Goal: Information Seeking & Learning: Learn about a topic

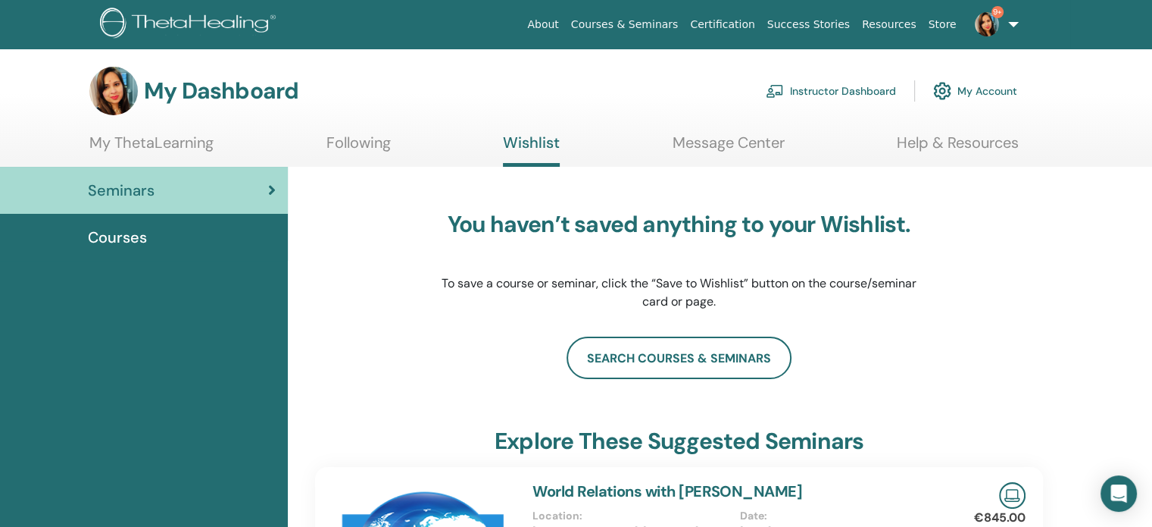
click at [362, 145] on link "Following" at bounding box center [359, 148] width 64 height 30
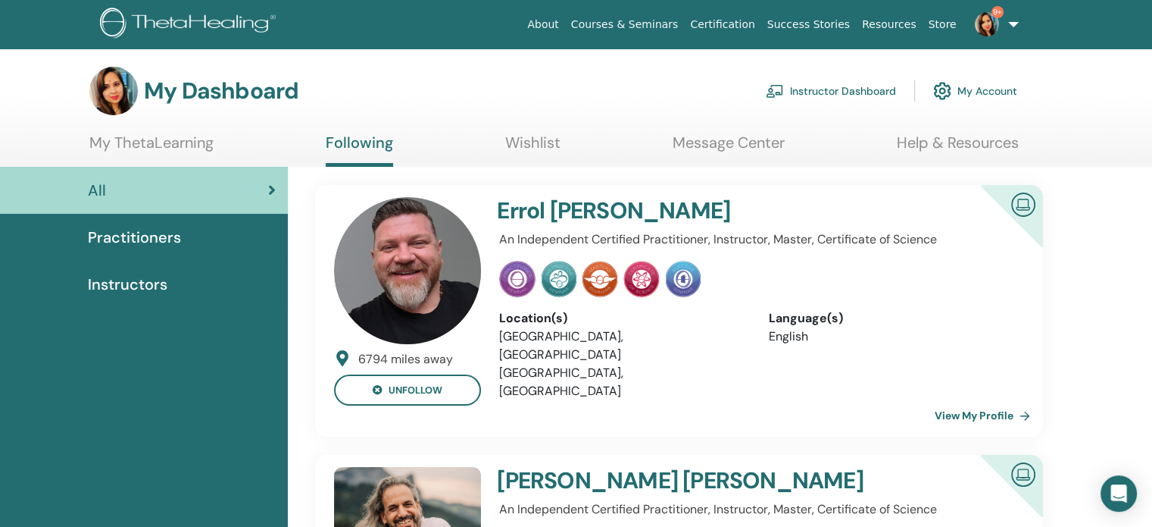
click at [167, 141] on link "My ThetaLearning" at bounding box center [151, 148] width 124 height 30
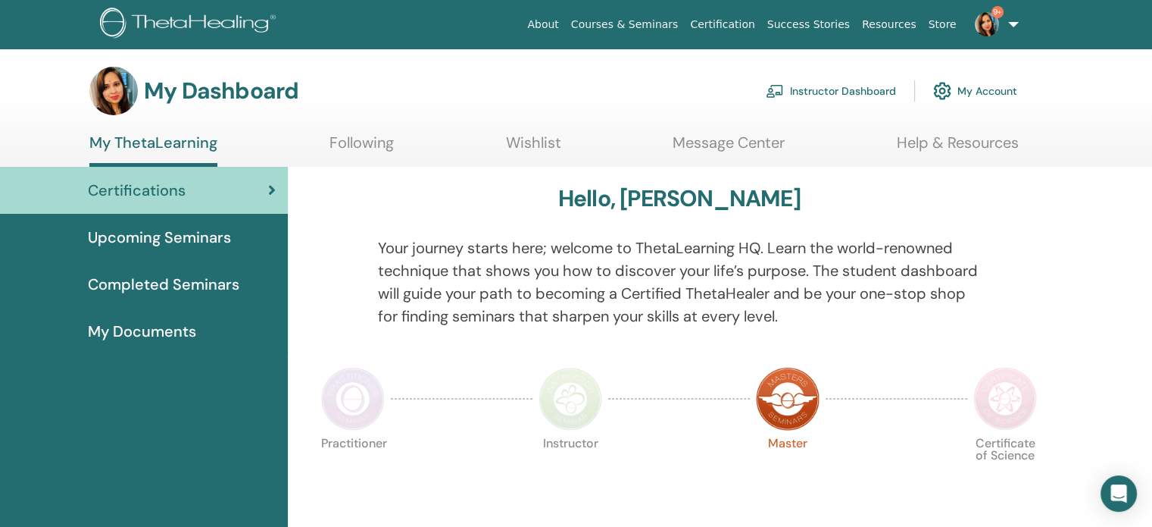
click at [145, 236] on span "Upcoming Seminars" at bounding box center [159, 237] width 143 height 23
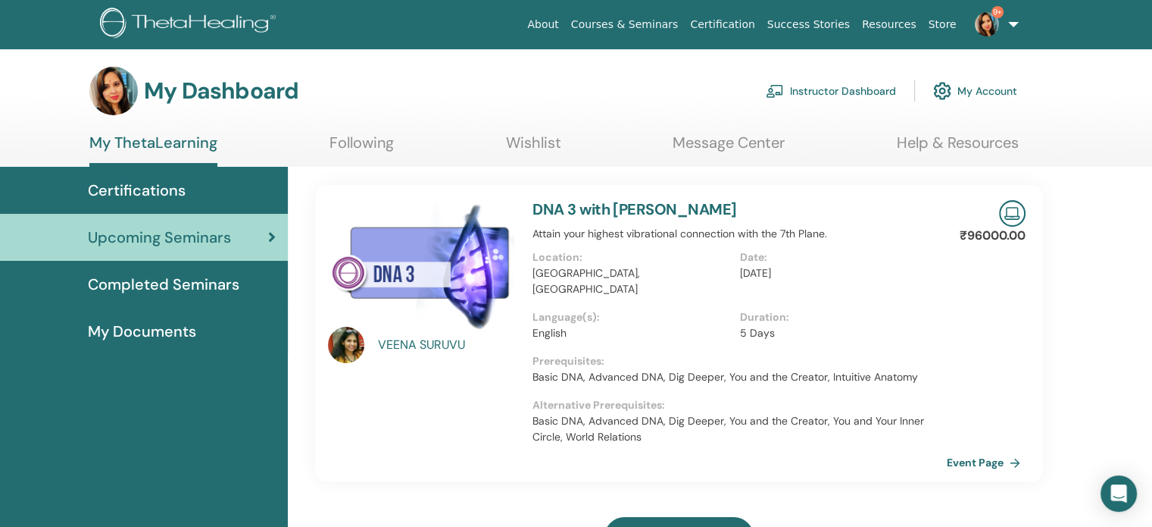
click at [709, 155] on link "Message Center" at bounding box center [729, 148] width 112 height 30
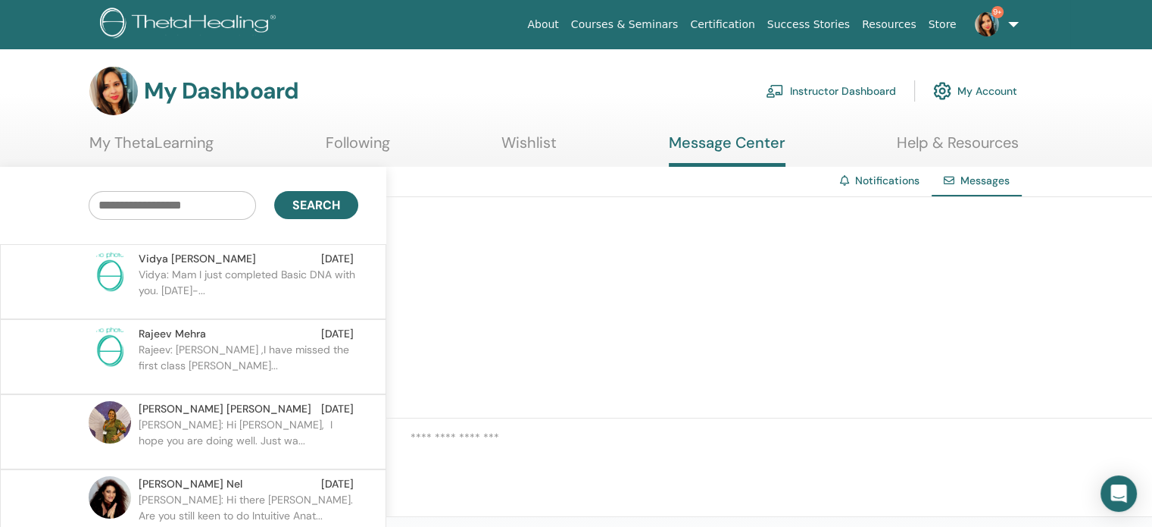
click at [365, 142] on link "Following" at bounding box center [358, 148] width 64 height 30
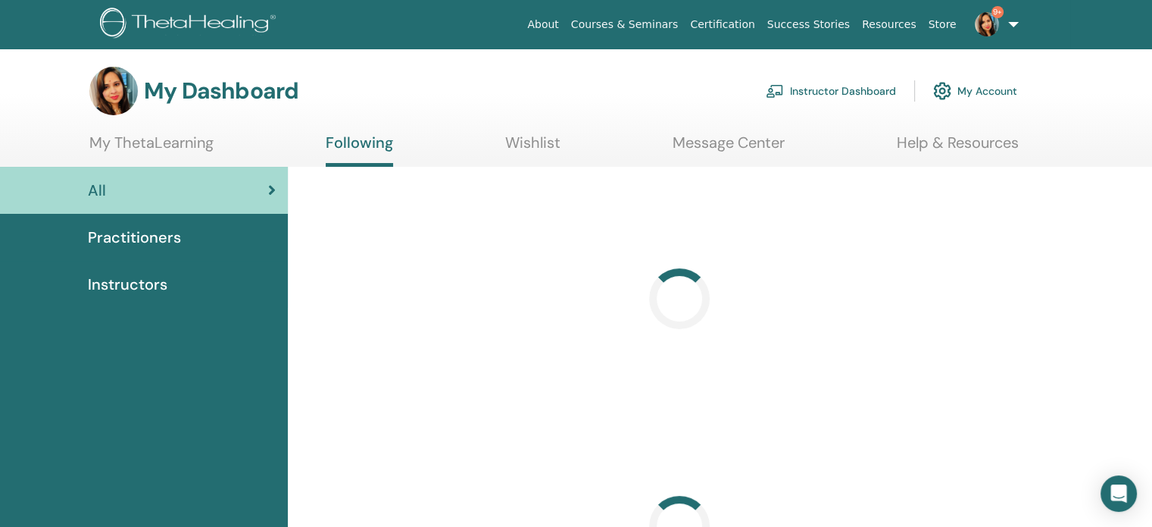
click at [173, 145] on link "My ThetaLearning" at bounding box center [151, 148] width 124 height 30
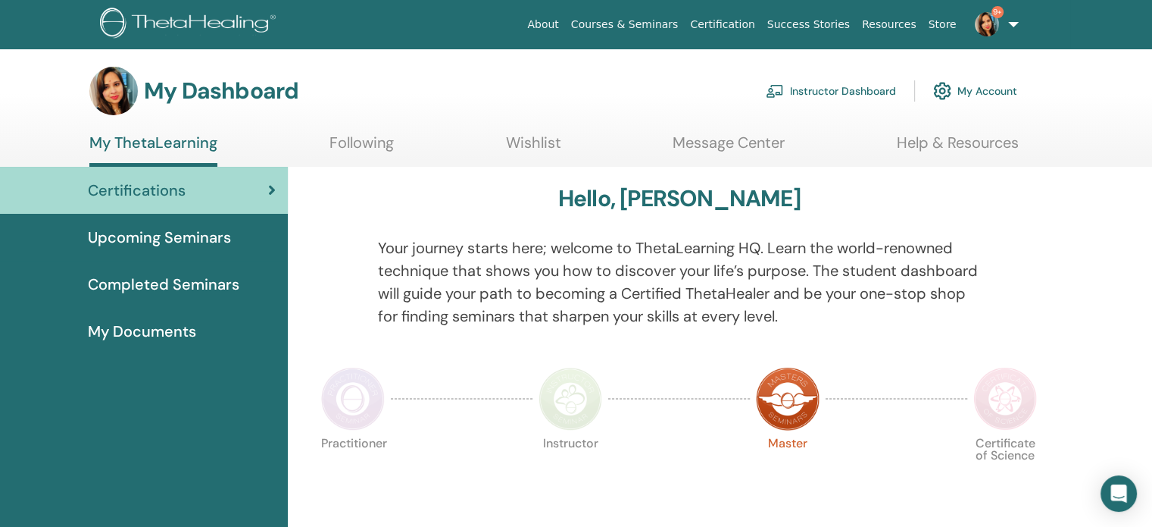
click at [152, 231] on span "Upcoming Seminars" at bounding box center [159, 237] width 143 height 23
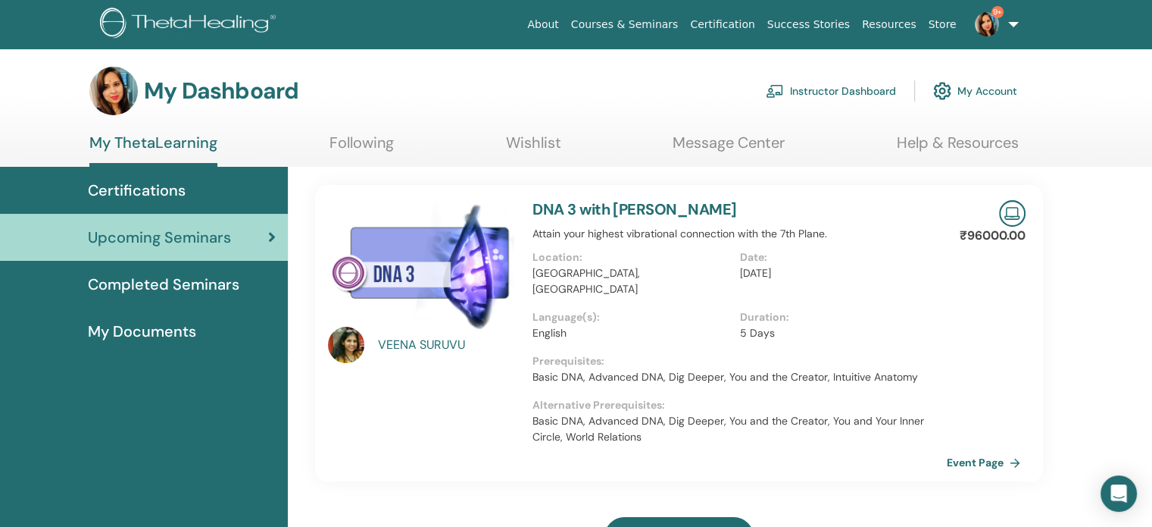
click at [407, 342] on div "[PERSON_NAME]" at bounding box center [448, 345] width 140 height 18
click at [591, 207] on link "DNA 3 with [PERSON_NAME]" at bounding box center [635, 209] width 204 height 20
click at [591, 207] on link "DNA 3 with VEENA SURUVU" at bounding box center [635, 209] width 204 height 20
click at [564, 24] on link "About" at bounding box center [542, 25] width 43 height 28
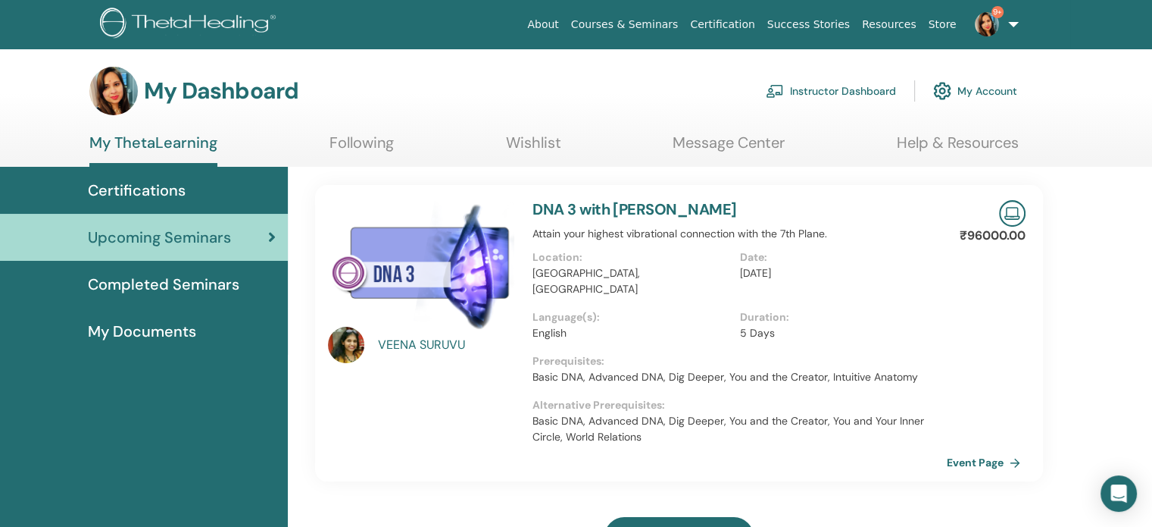
click at [119, 192] on span "Certifications" at bounding box center [137, 190] width 98 height 23
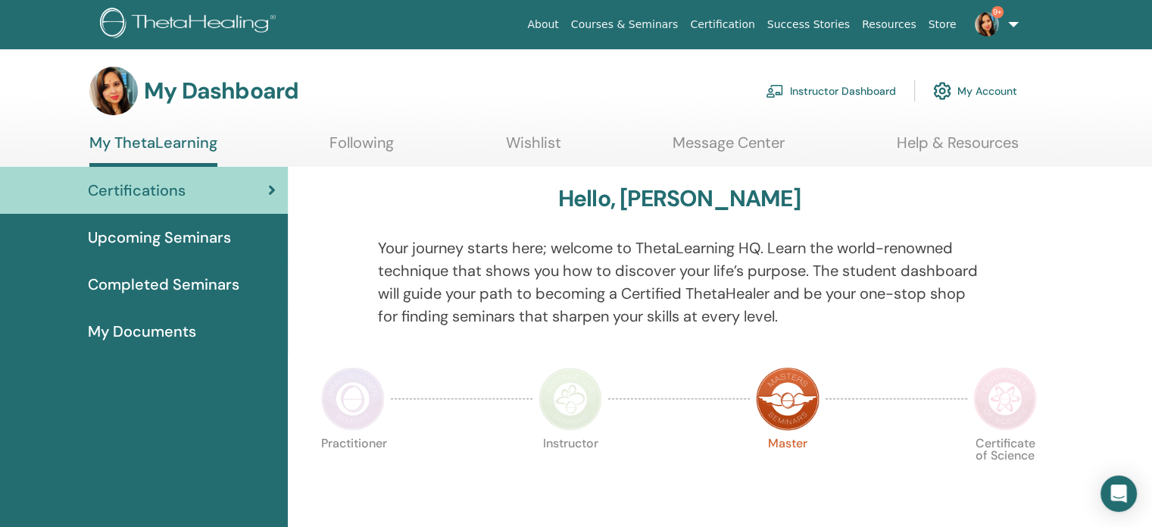
click at [131, 244] on span "Upcoming Seminars" at bounding box center [159, 237] width 143 height 23
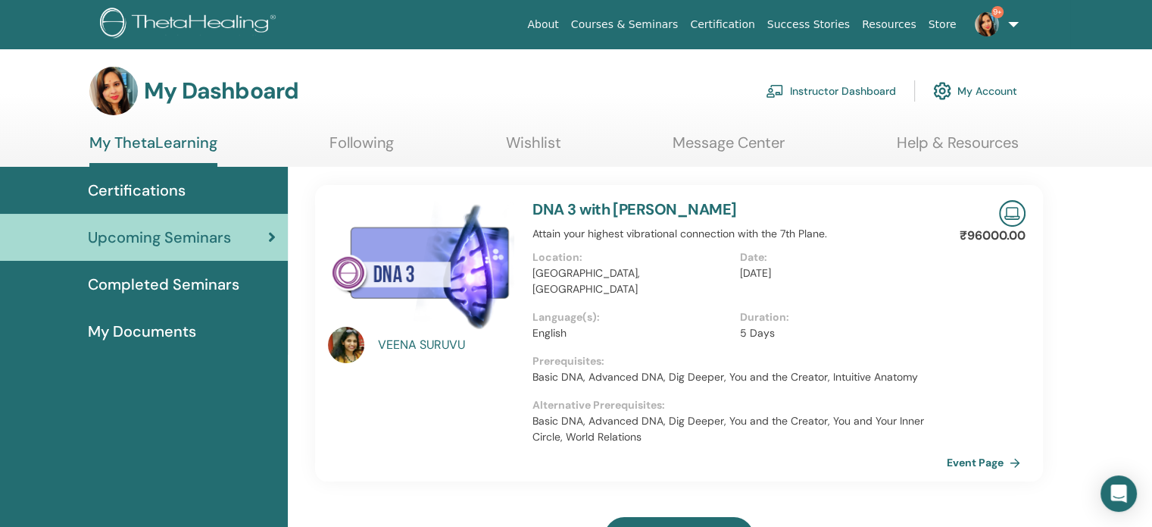
click at [574, 208] on link "DNA 3 with VEENA SURUVU" at bounding box center [635, 209] width 204 height 20
click at [155, 280] on span "Completed Seminars" at bounding box center [164, 284] width 152 height 23
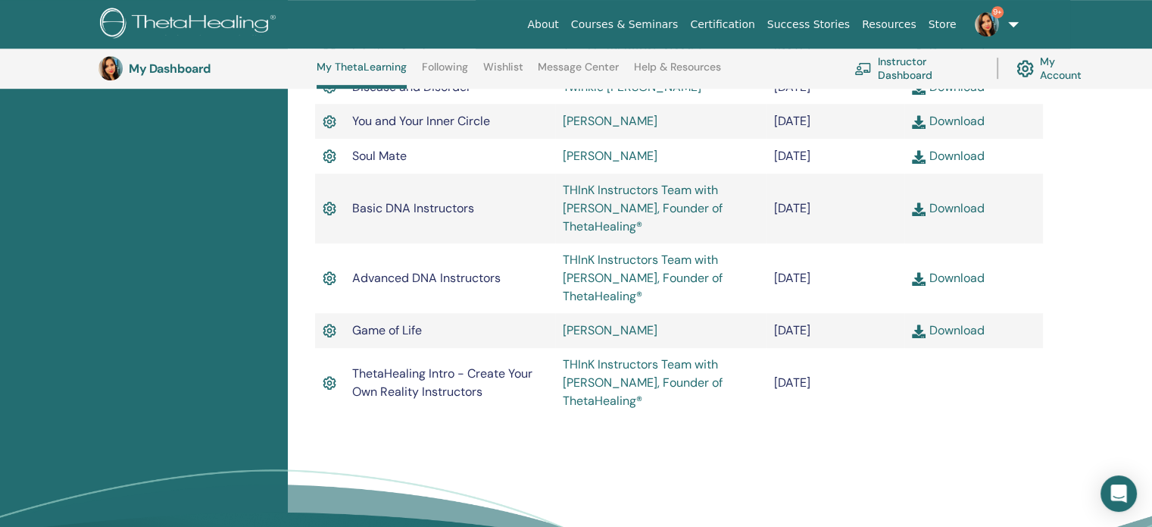
scroll to position [846, 0]
click at [434, 66] on link "Following" at bounding box center [445, 73] width 46 height 24
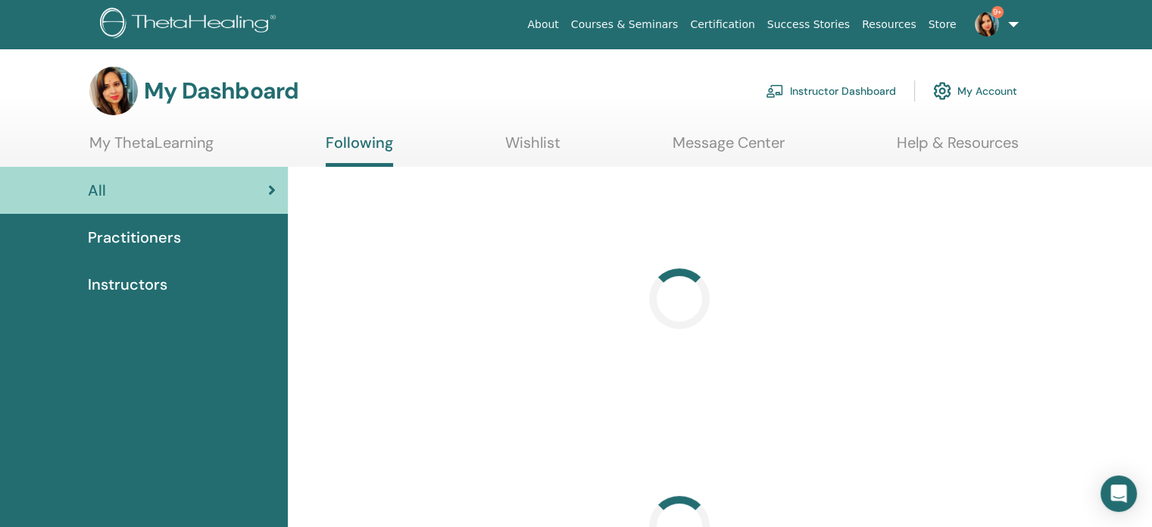
click at [527, 143] on link "Wishlist" at bounding box center [532, 148] width 55 height 30
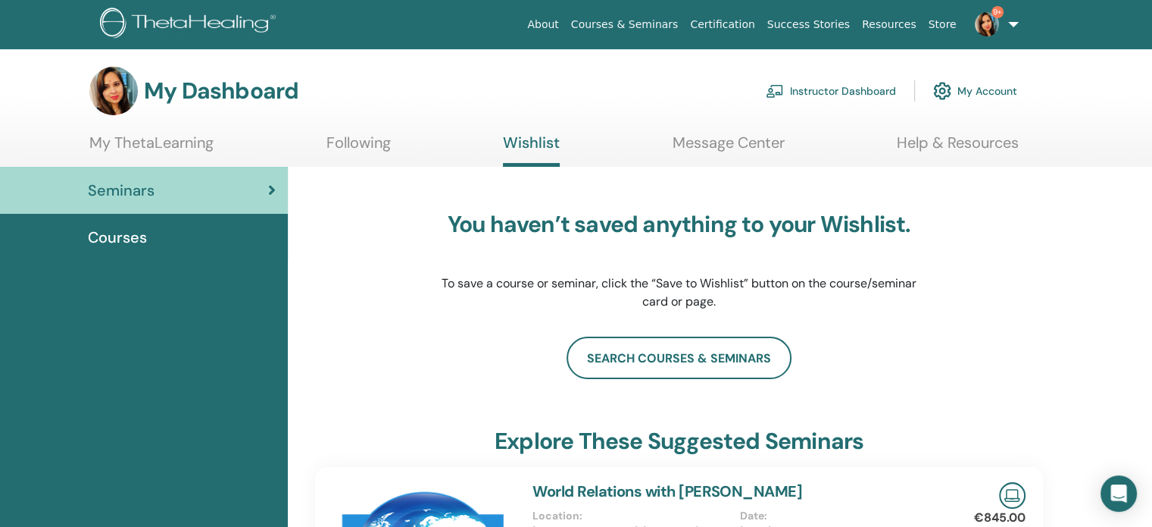
click at [712, 147] on link "Message Center" at bounding box center [729, 148] width 112 height 30
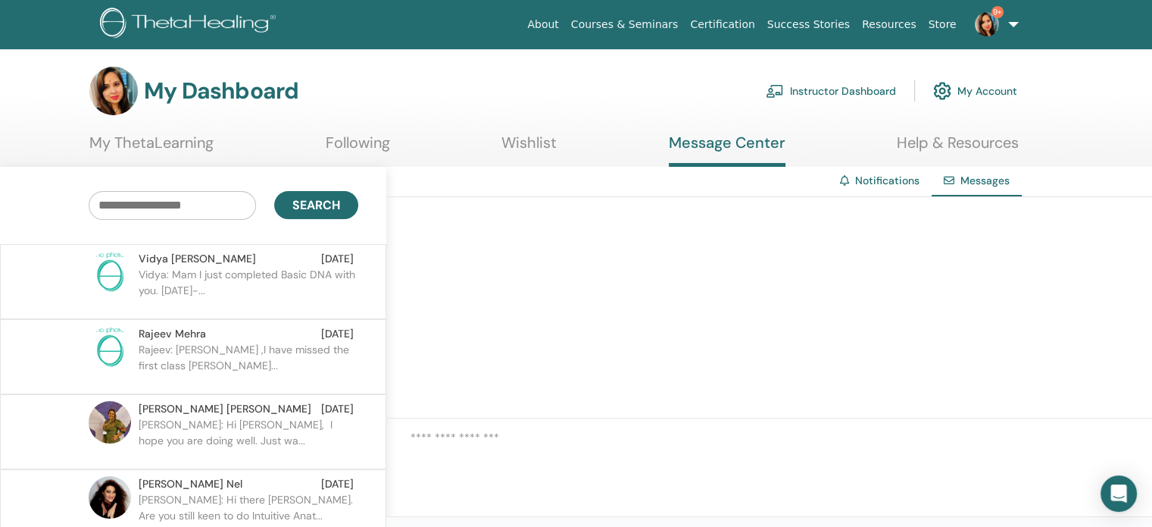
click at [118, 145] on link "My ThetaLearning" at bounding box center [151, 148] width 124 height 30
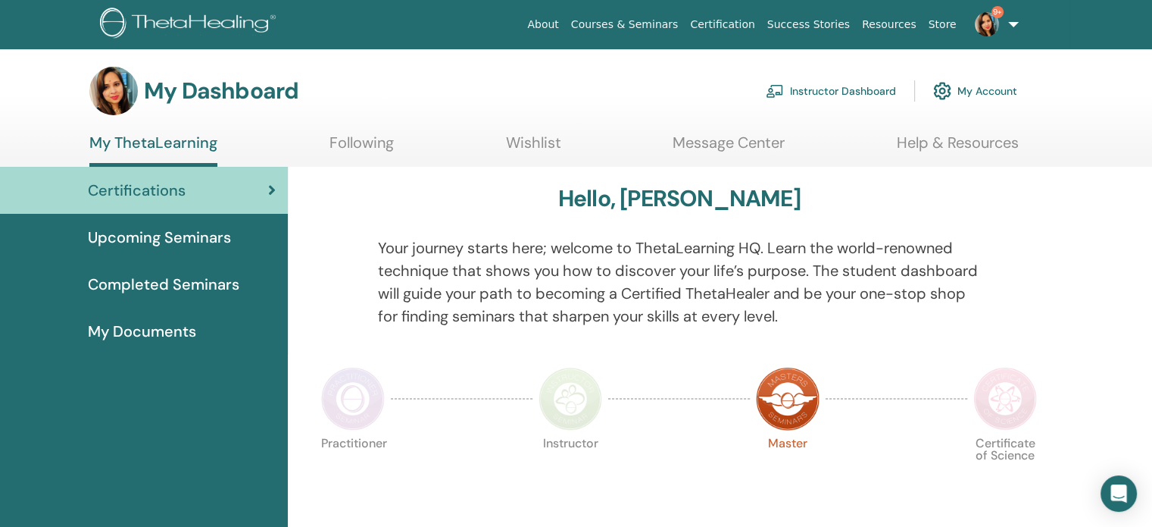
click at [133, 240] on span "Upcoming Seminars" at bounding box center [159, 237] width 143 height 23
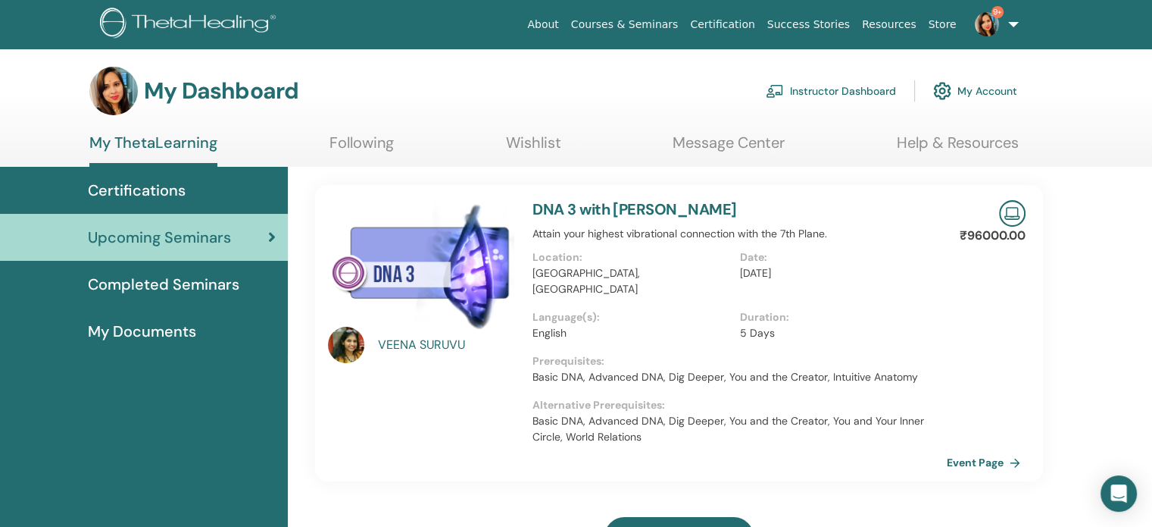
click at [596, 205] on link "DNA 3 with [PERSON_NAME]" at bounding box center [635, 209] width 204 height 20
click at [981, 451] on link "Event Page" at bounding box center [989, 462] width 80 height 23
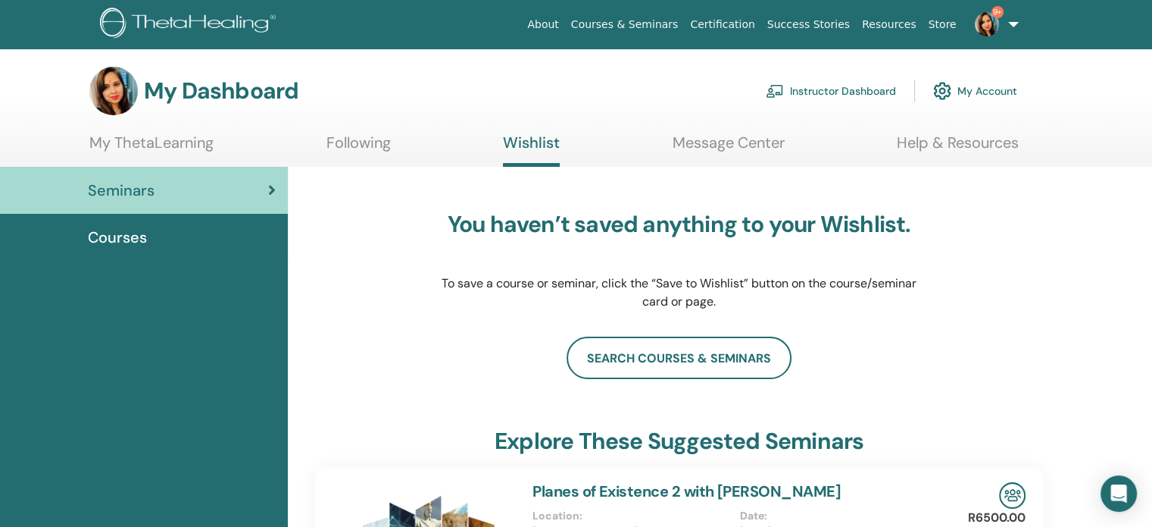
click at [221, 235] on div "Courses" at bounding box center [144, 237] width 264 height 23
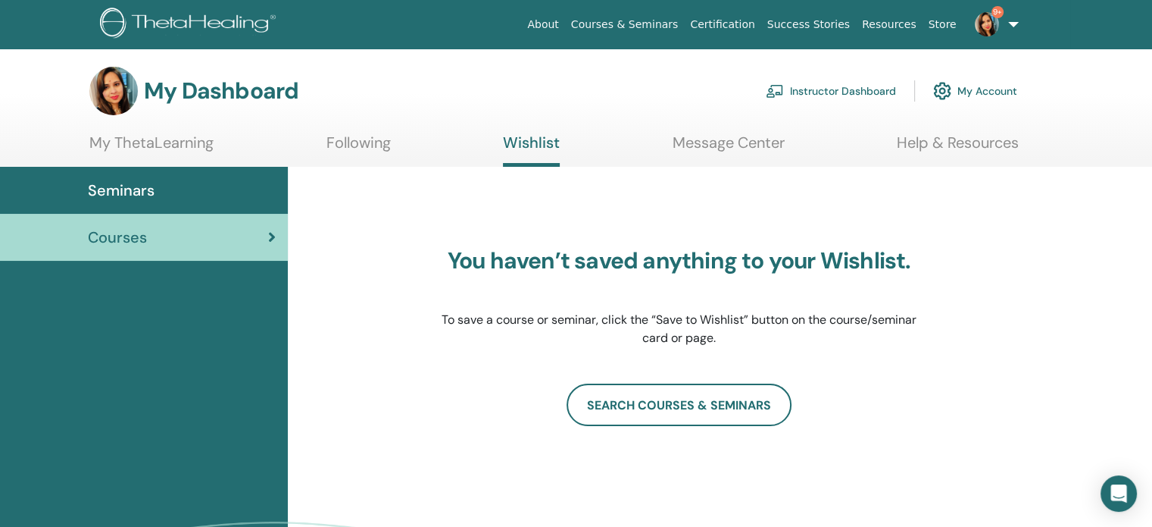
click at [751, 139] on link "Message Center" at bounding box center [729, 148] width 112 height 30
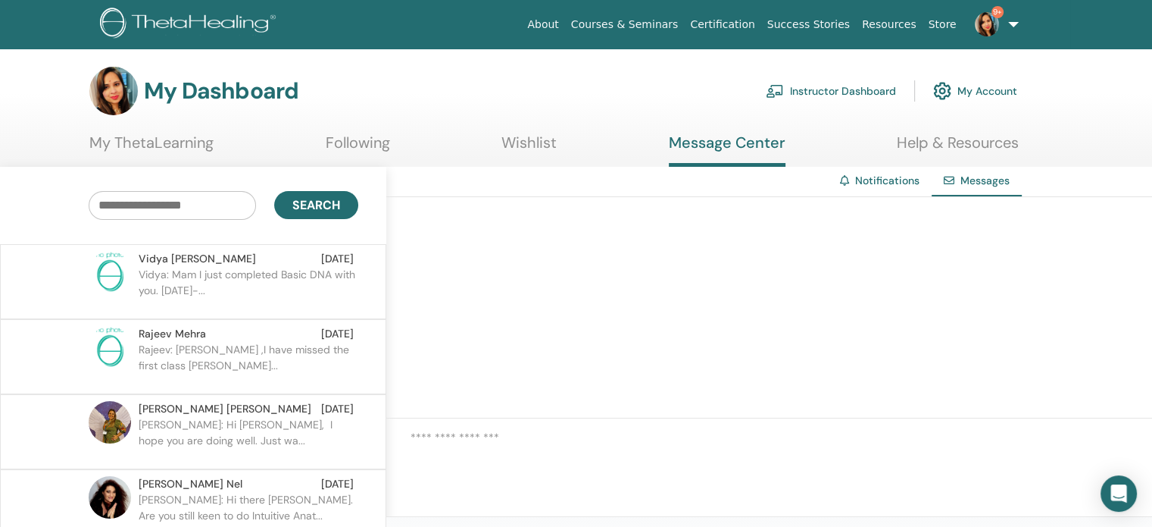
click at [978, 90] on link "My Account" at bounding box center [975, 90] width 84 height 33
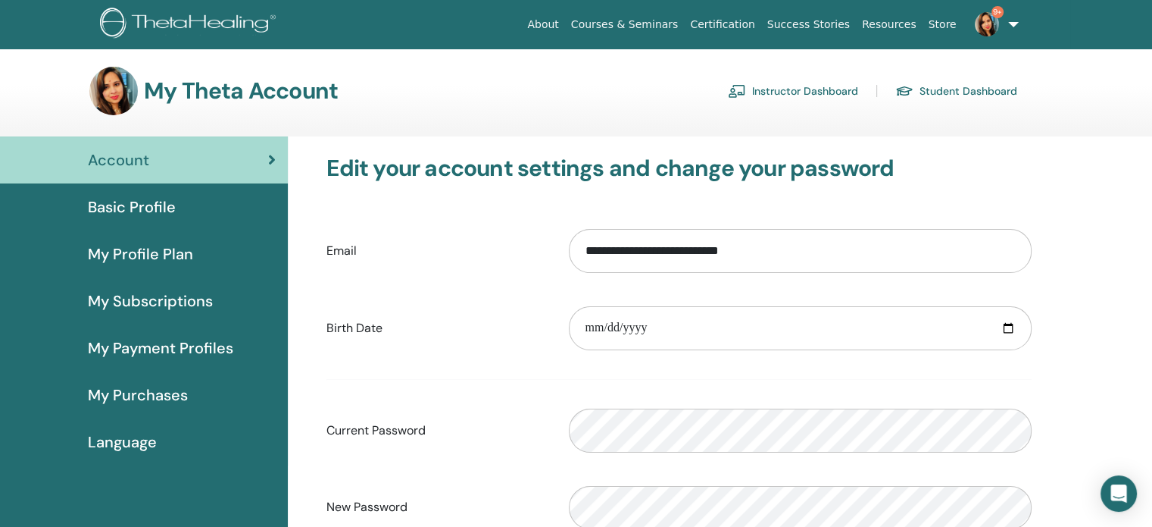
click at [127, 402] on span "My Purchases" at bounding box center [138, 394] width 100 height 23
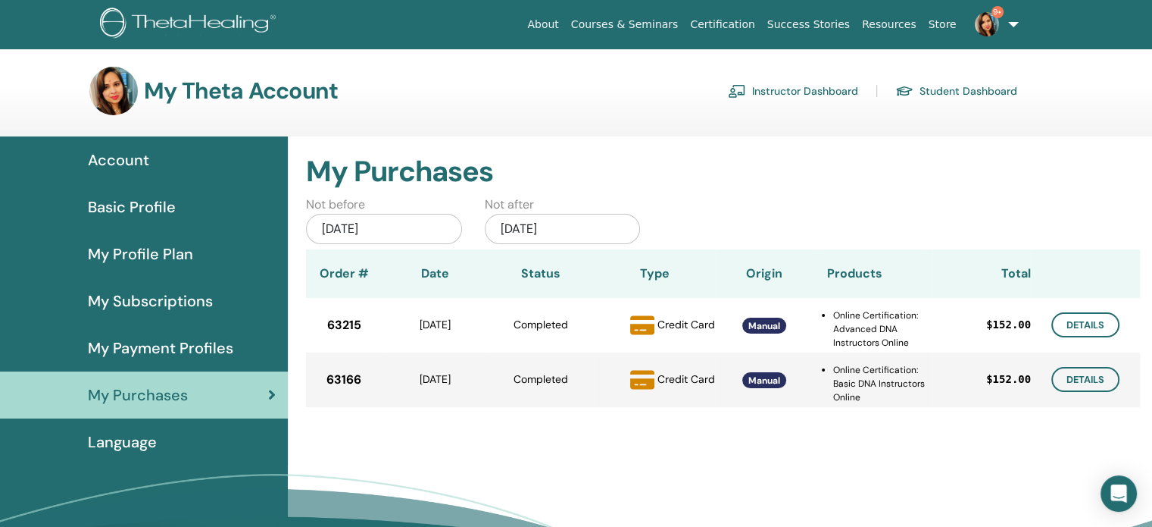
click at [146, 211] on span "Basic Profile" at bounding box center [132, 206] width 88 height 23
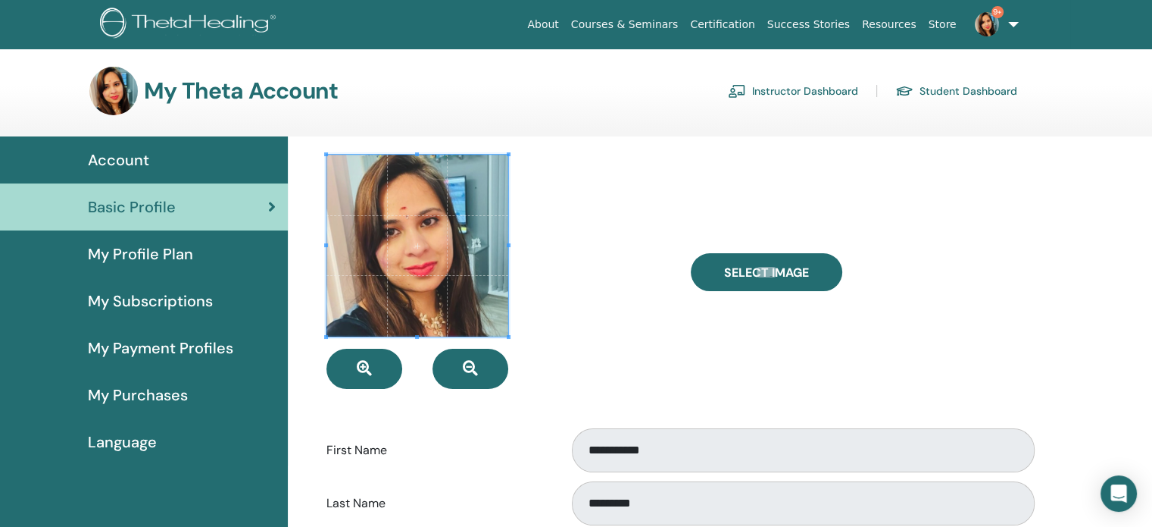
click at [131, 156] on span "Account" at bounding box center [118, 159] width 61 height 23
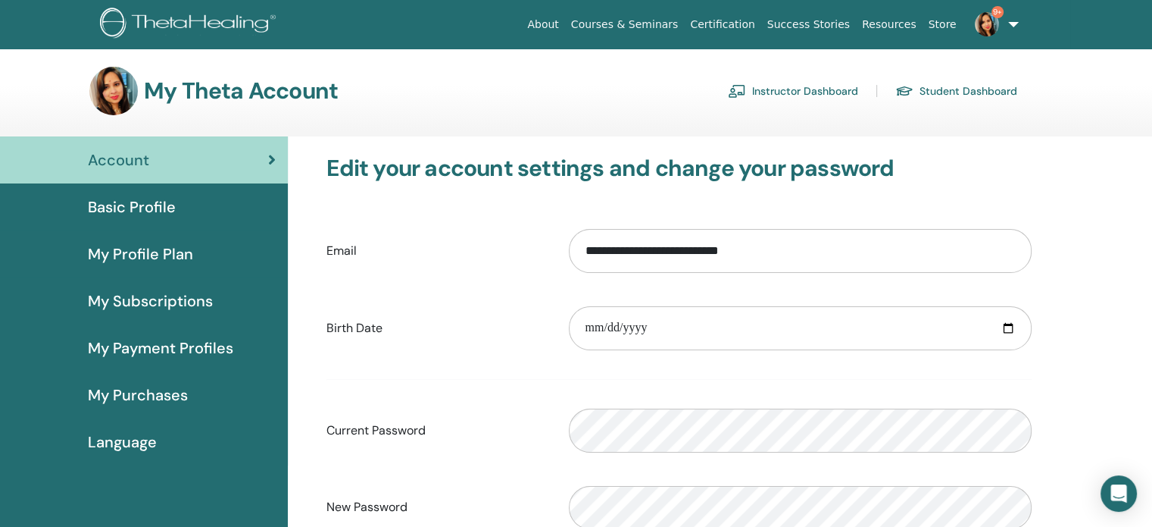
click at [112, 255] on span "My Profile Plan" at bounding box center [140, 253] width 105 height 23
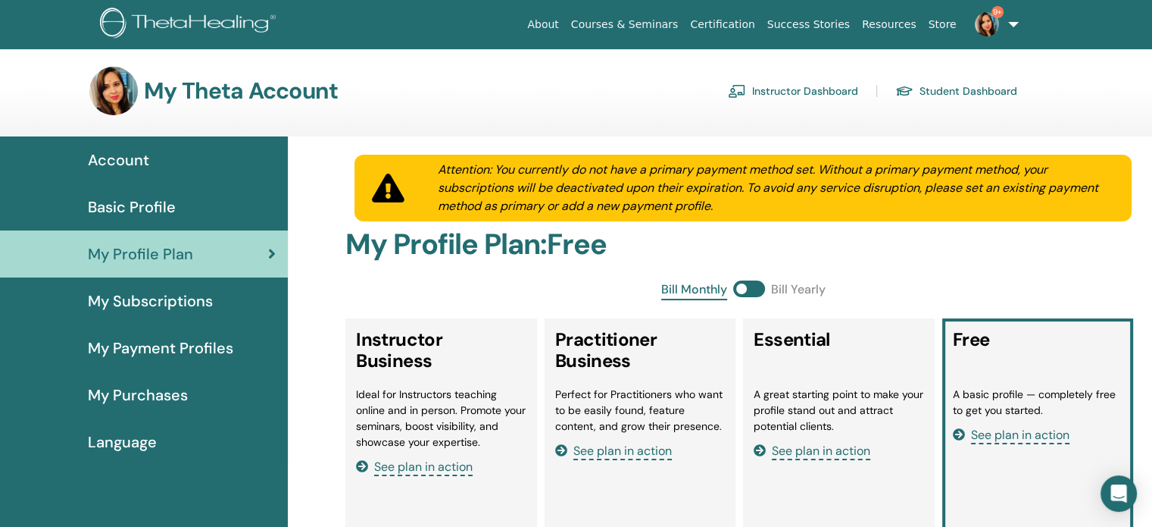
click at [108, 301] on span "My Subscriptions" at bounding box center [150, 300] width 125 height 23
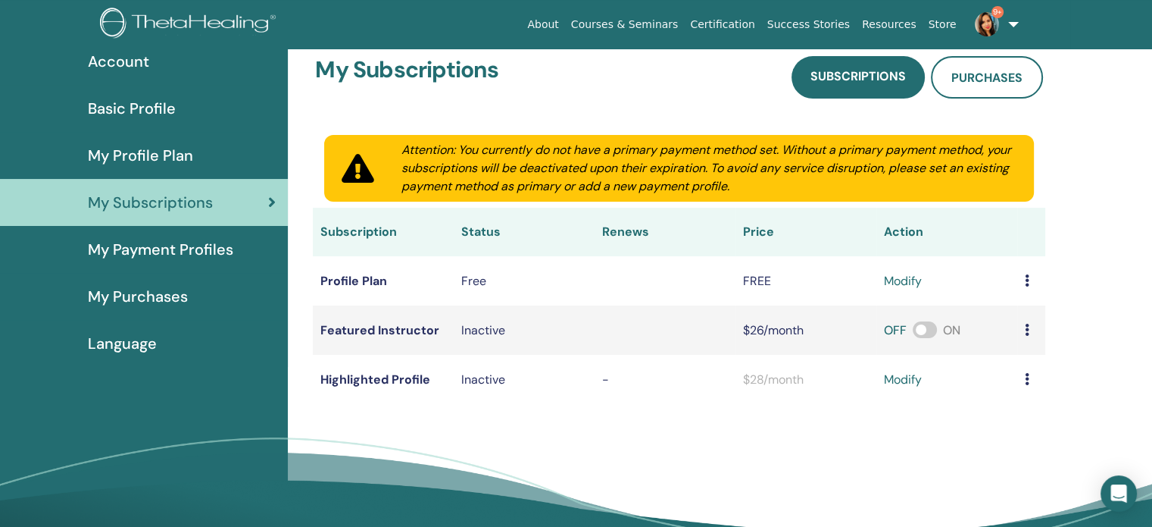
scroll to position [99, 0]
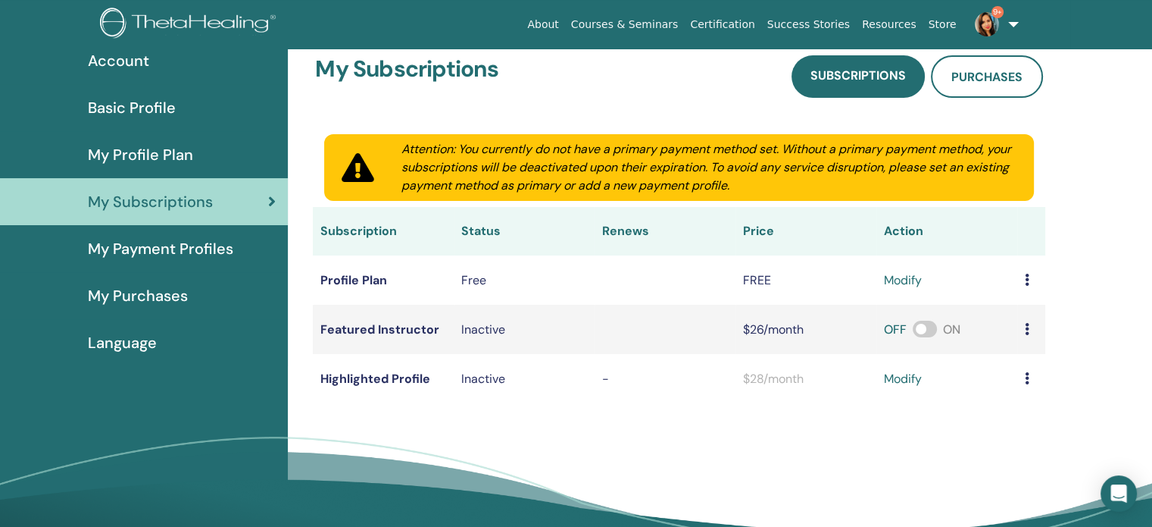
click at [205, 252] on span "My Payment Profiles" at bounding box center [160, 248] width 145 height 23
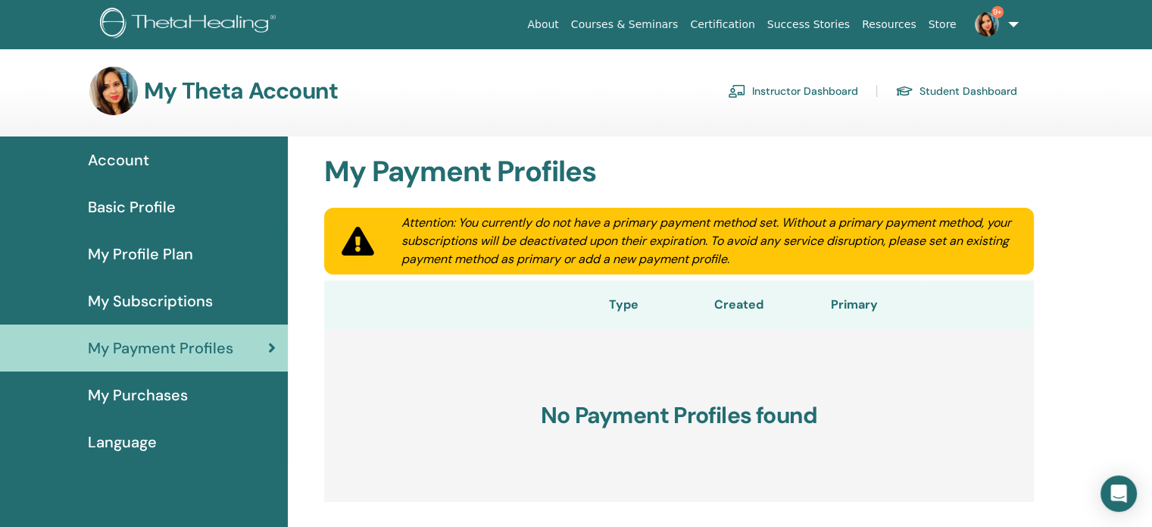
click at [121, 161] on span "Account" at bounding box center [118, 159] width 61 height 23
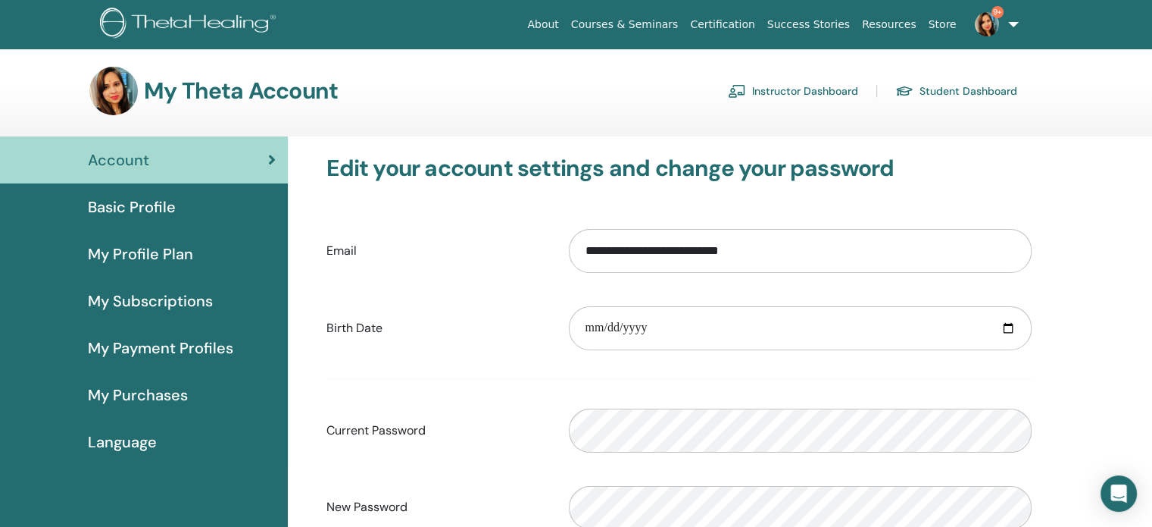
click at [943, 86] on link "Student Dashboard" at bounding box center [957, 91] width 122 height 24
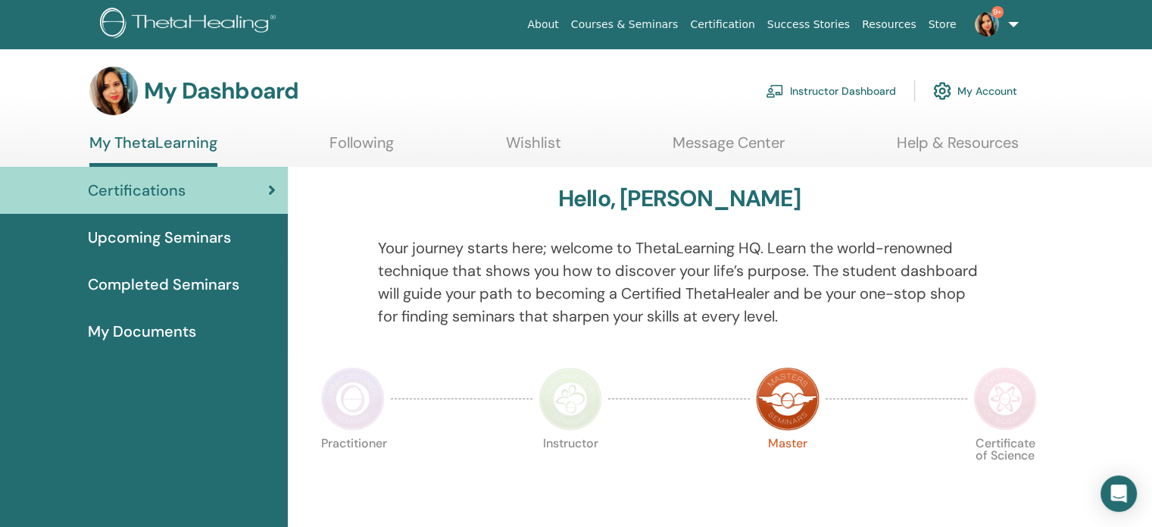
click at [207, 281] on span "Completed Seminars" at bounding box center [164, 284] width 152 height 23
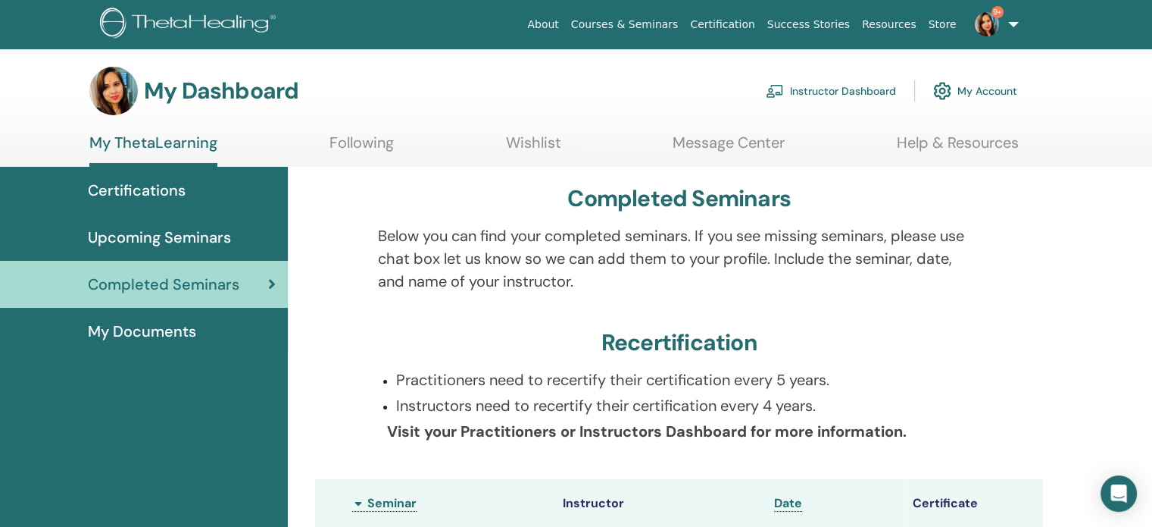
click at [161, 234] on span "Upcoming Seminars" at bounding box center [159, 237] width 143 height 23
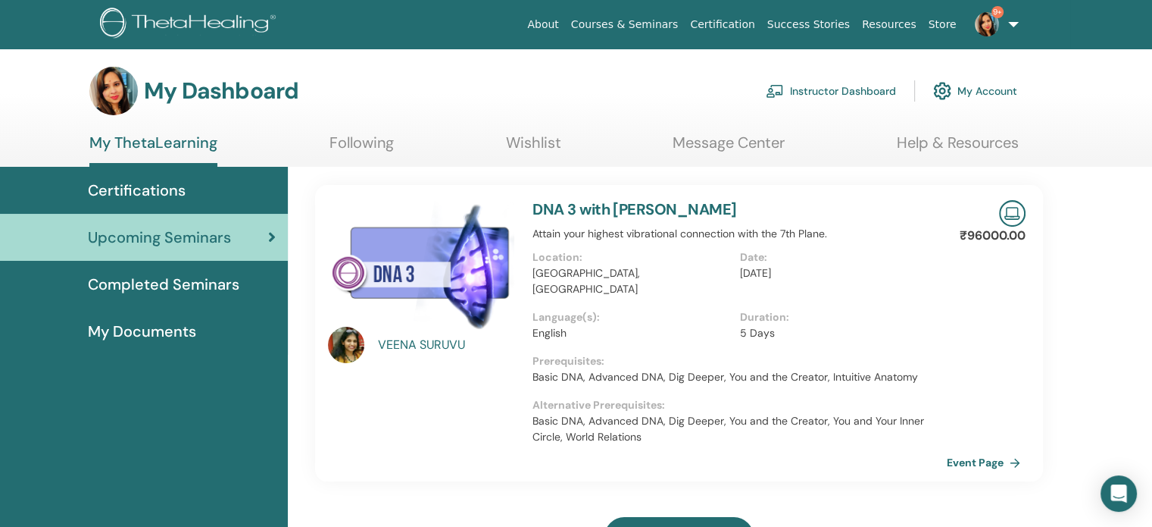
click at [190, 199] on div "Certifications" at bounding box center [144, 190] width 264 height 23
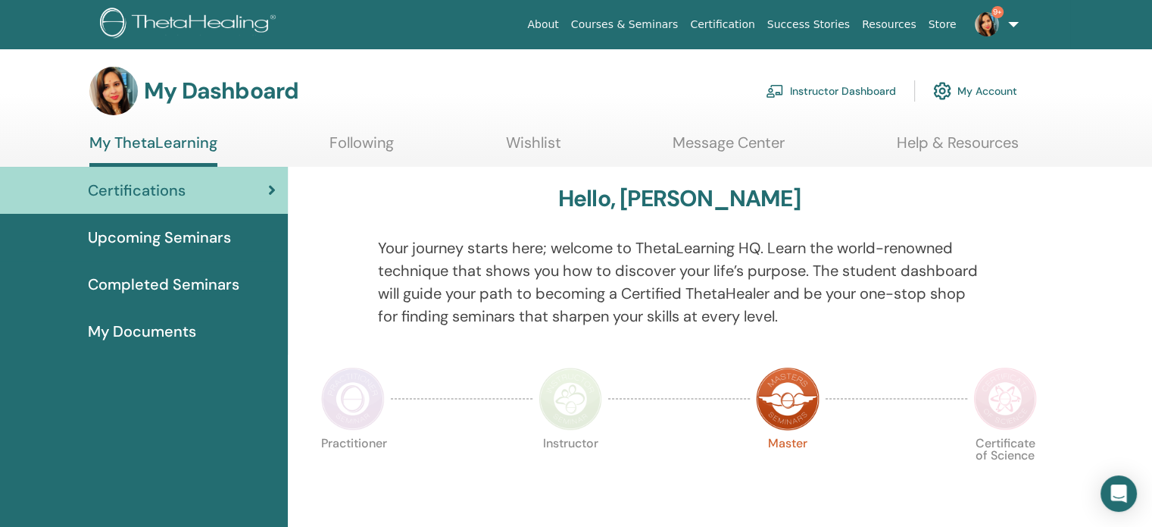
click at [830, 90] on link "Instructor Dashboard" at bounding box center [831, 90] width 130 height 33
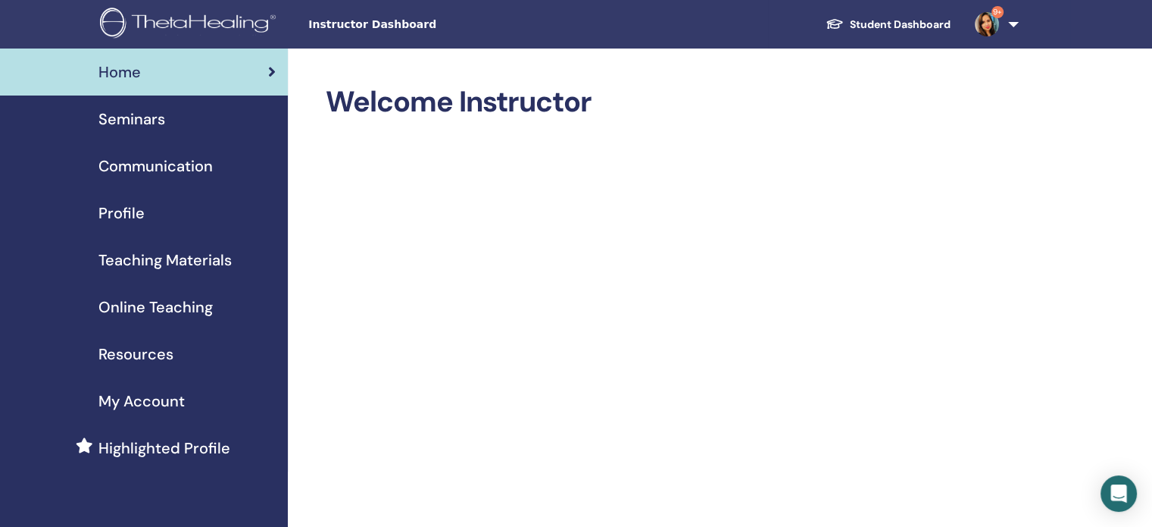
click at [162, 111] on span "Seminars" at bounding box center [131, 119] width 67 height 23
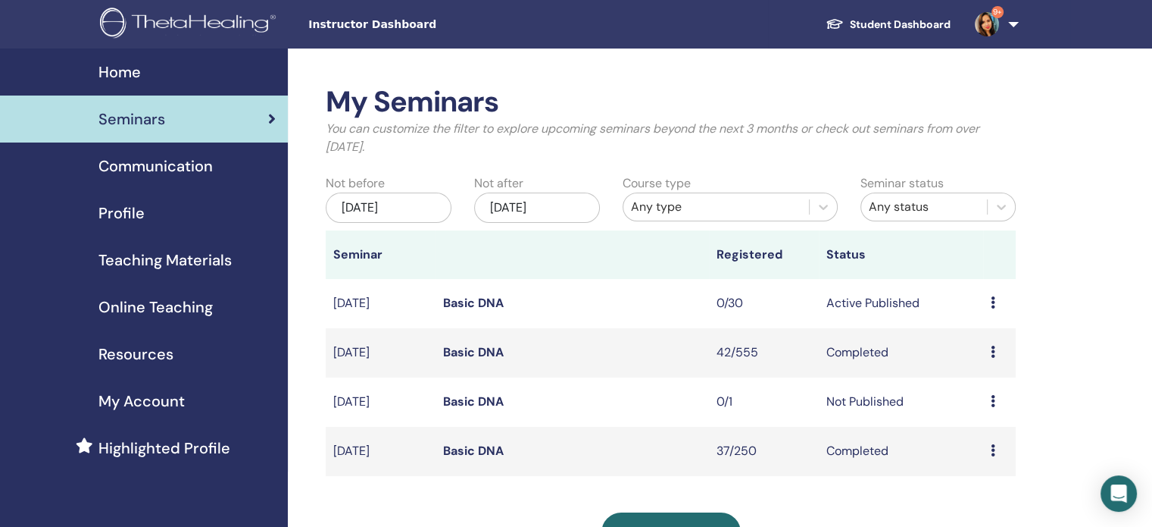
click at [161, 169] on span "Communication" at bounding box center [155, 166] width 114 height 23
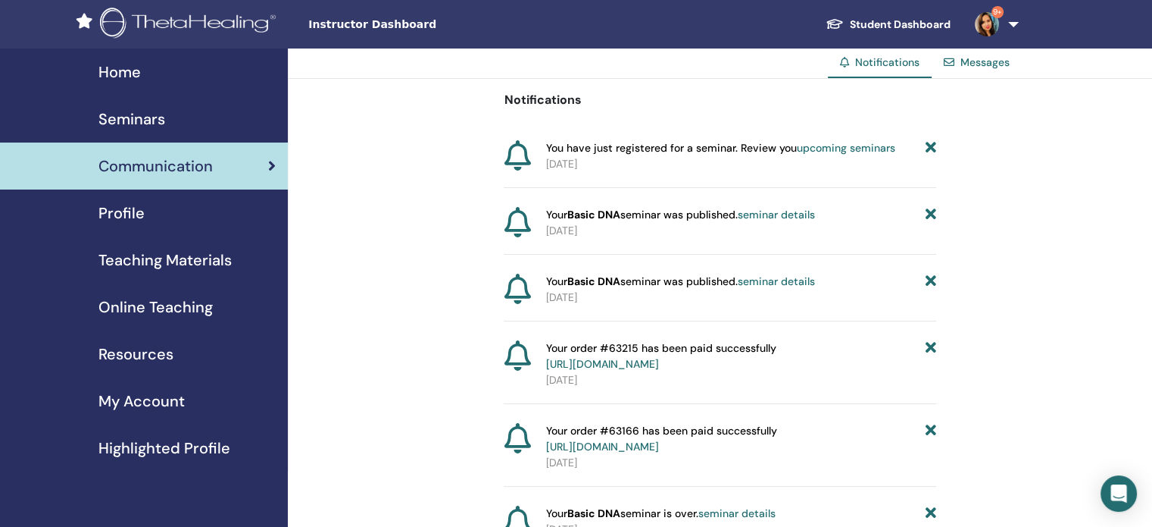
click at [830, 142] on link "upcoming seminars" at bounding box center [846, 148] width 98 height 14
click at [118, 219] on span "Profile" at bounding box center [121, 213] width 46 height 23
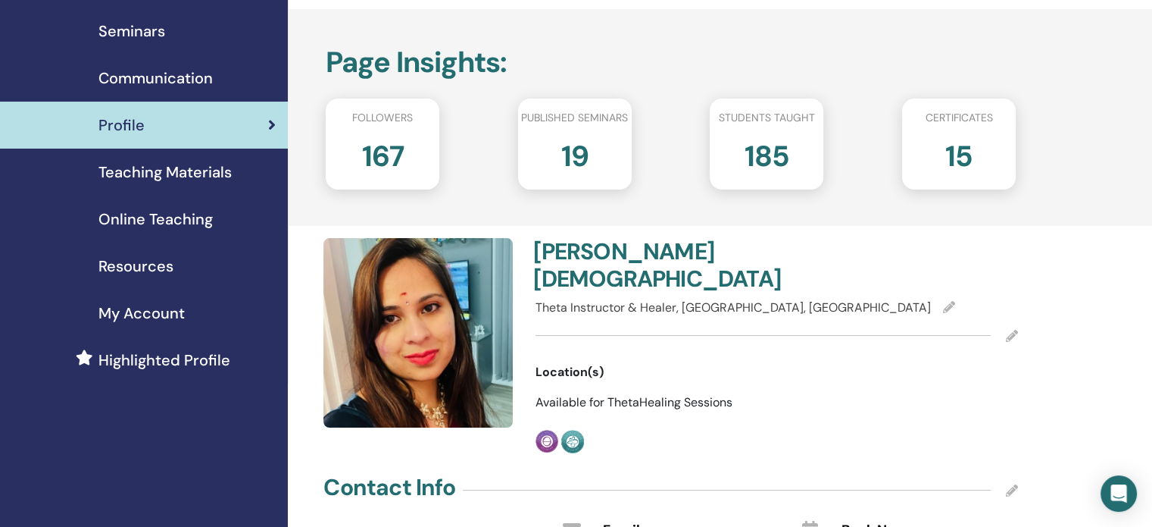
scroll to position [87, 0]
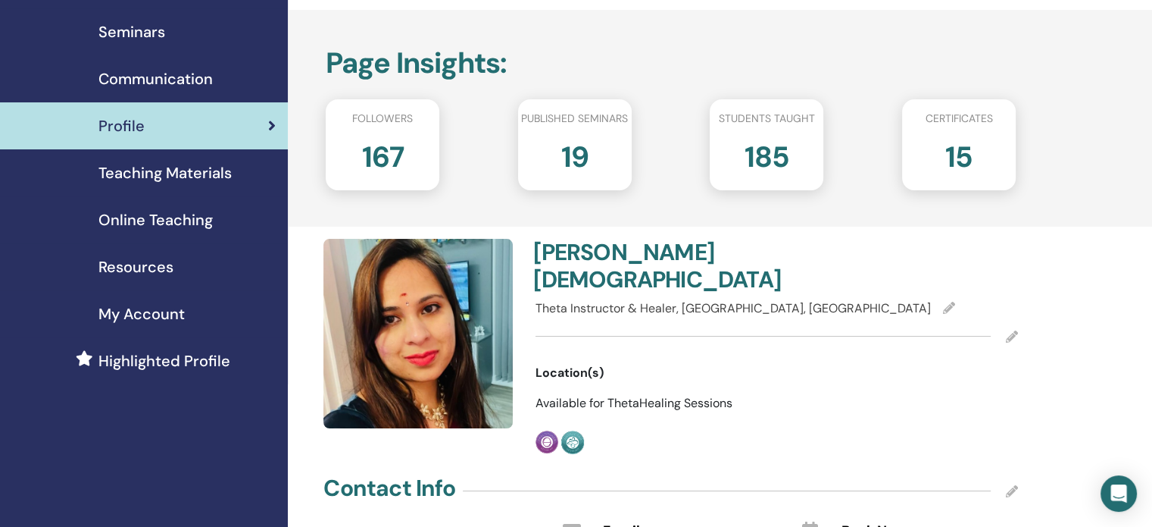
click at [163, 313] on span "My Account" at bounding box center [141, 313] width 86 height 23
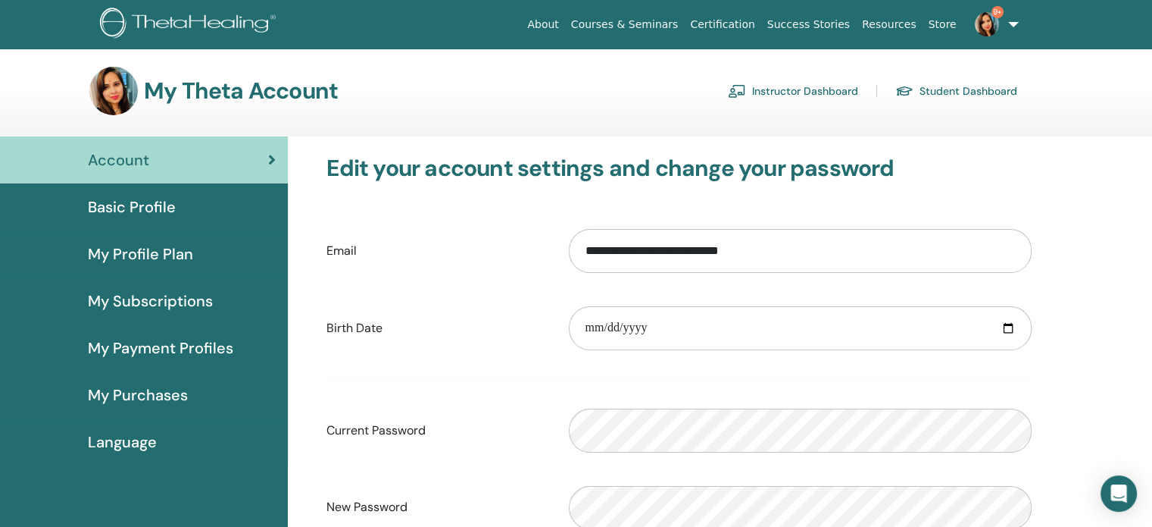
click at [160, 258] on span "My Profile Plan" at bounding box center [140, 253] width 105 height 23
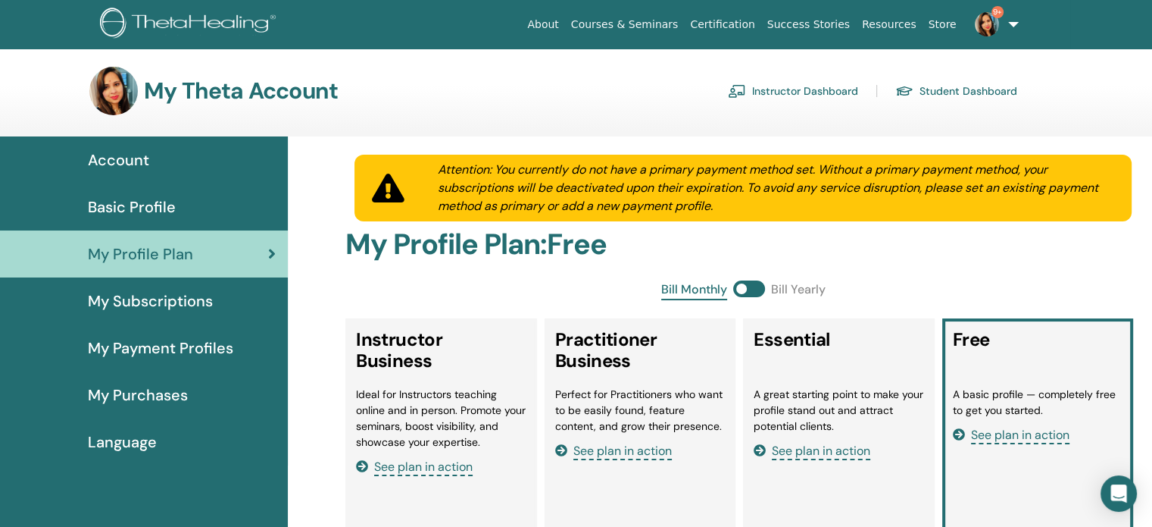
click at [143, 303] on span "My Subscriptions" at bounding box center [150, 300] width 125 height 23
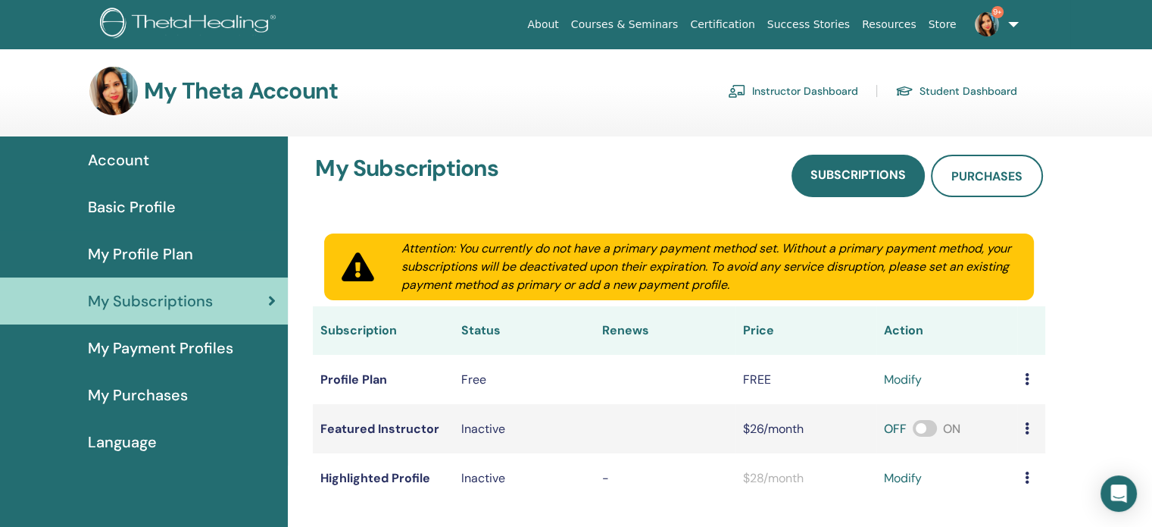
click at [152, 342] on span "My Payment Profiles" at bounding box center [160, 347] width 145 height 23
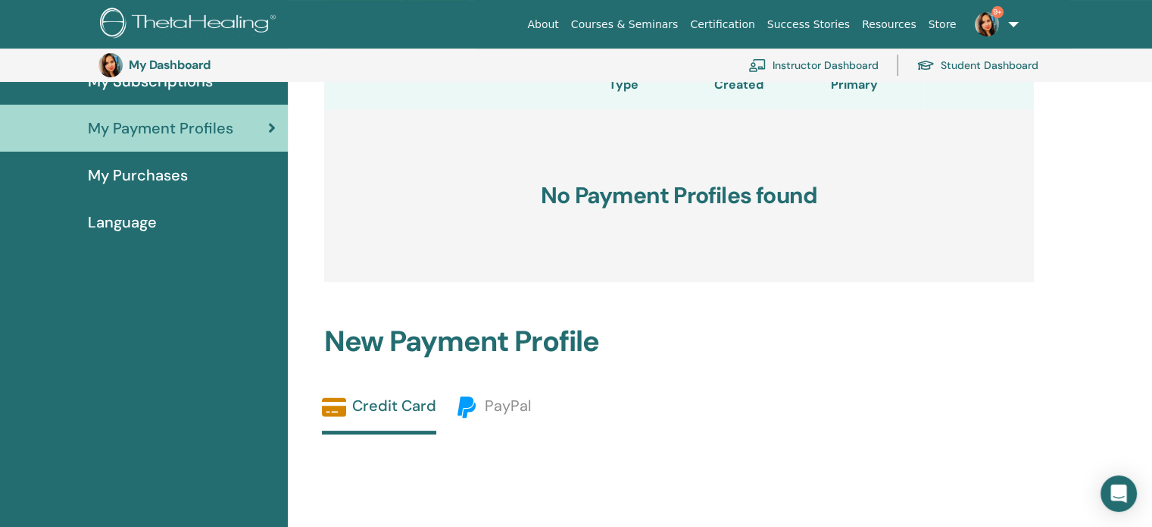
scroll to position [256, 0]
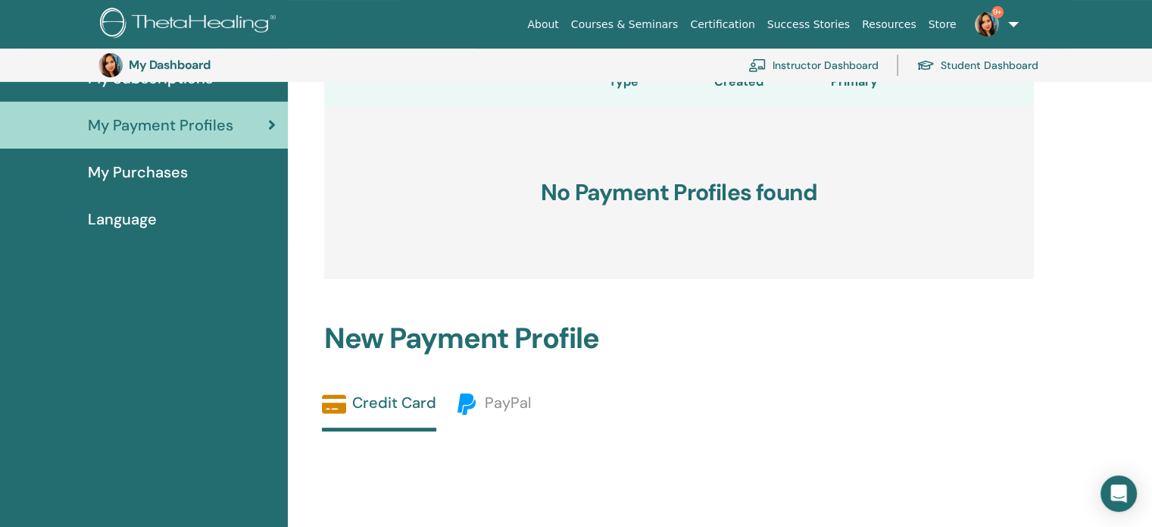
click at [138, 173] on span "My Purchases" at bounding box center [138, 172] width 100 height 23
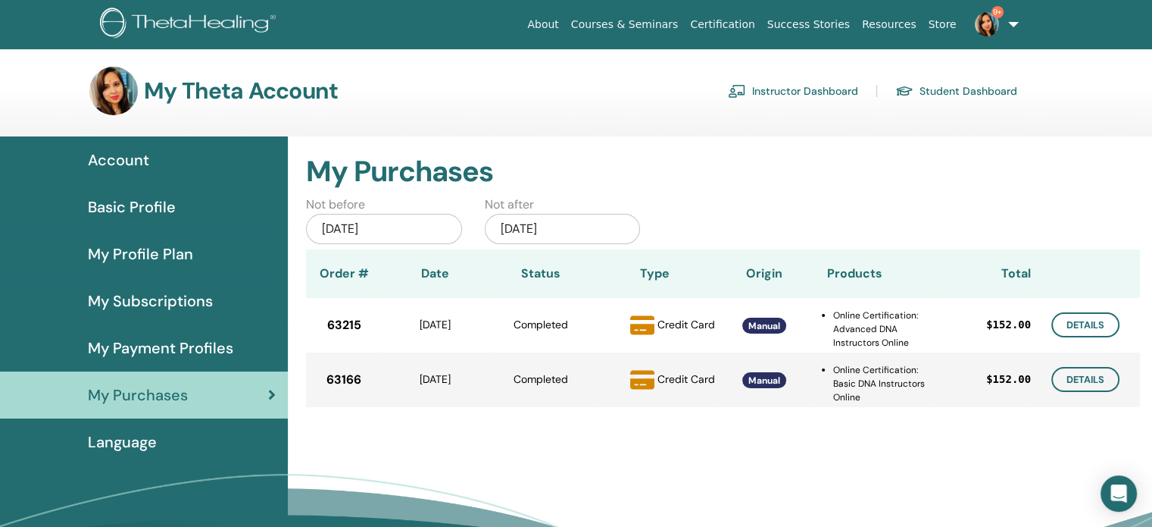
click at [141, 208] on span "Basic Profile" at bounding box center [132, 206] width 88 height 23
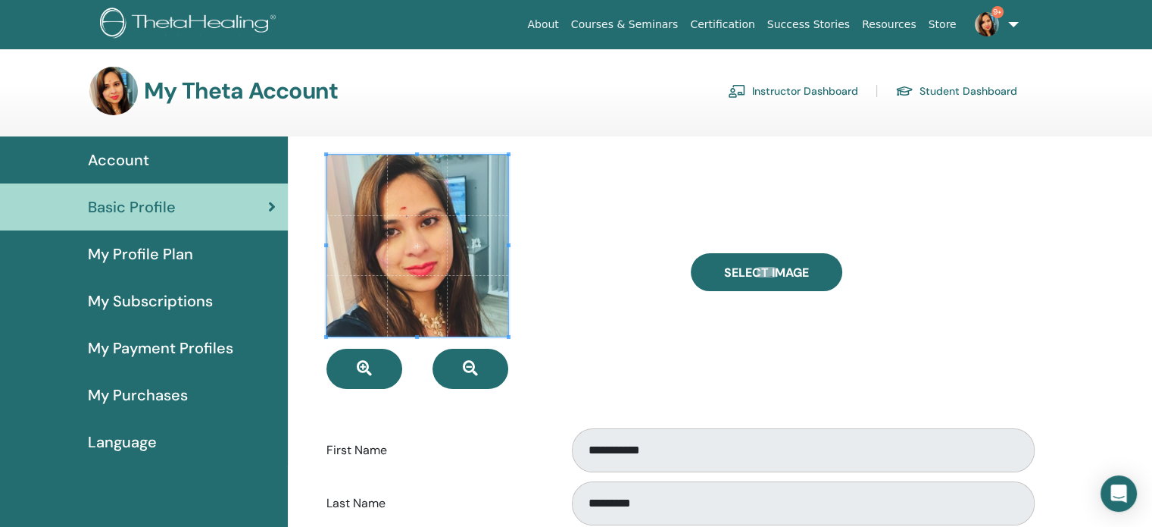
click at [146, 148] on span "Account" at bounding box center [118, 159] width 61 height 23
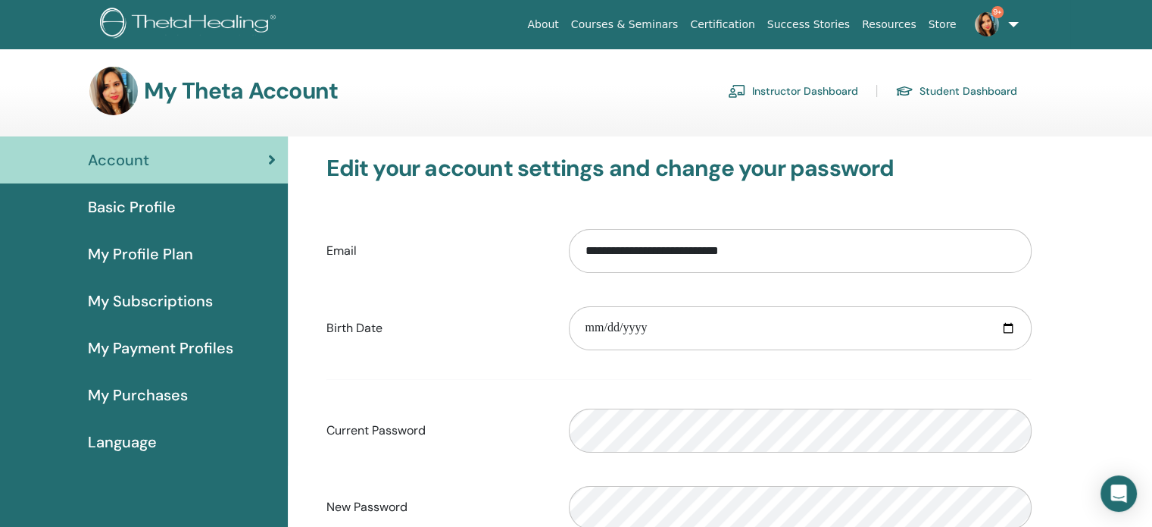
click at [633, 31] on link "Courses & Seminars" at bounding box center [625, 25] width 120 height 28
